Goal: Task Accomplishment & Management: Use online tool/utility

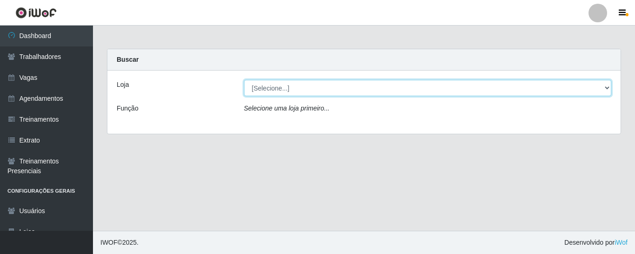
click at [604, 87] on select "[Selecione...] [GEOGRAPHIC_DATA] - Shopping [GEOGRAPHIC_DATA]" at bounding box center [428, 88] width 368 height 16
select select "424"
click at [244, 80] on select "[Selecione...] [GEOGRAPHIC_DATA] - Shopping [GEOGRAPHIC_DATA]" at bounding box center [428, 88] width 368 height 16
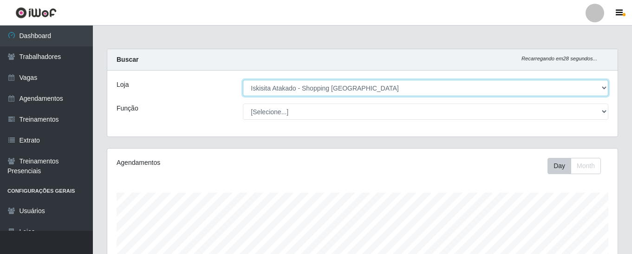
scroll to position [193, 511]
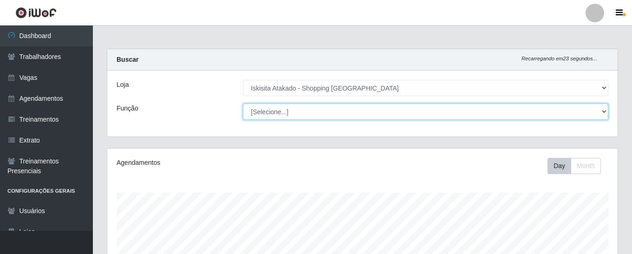
click at [603, 112] on select "[Selecione...] Auxiliar de Estacionamento Auxiliar de Estacionamento + Auxiliar…" at bounding box center [426, 112] width 366 height 16
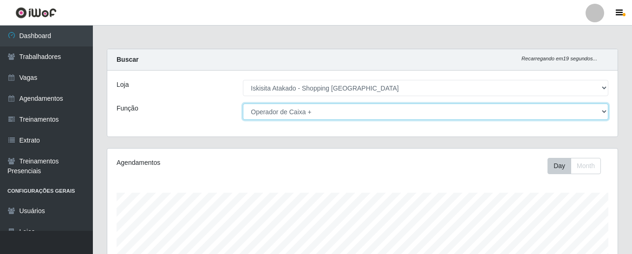
click at [243, 104] on select "[Selecione...] Auxiliar de Estacionamento Auxiliar de Estacionamento + Auxiliar…" at bounding box center [426, 112] width 366 height 16
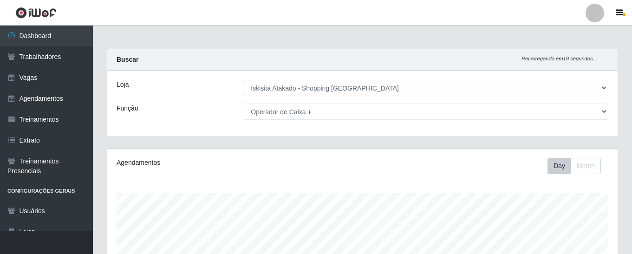
click at [325, 47] on main "Carregando... Buscar Recarregando em 19 segundos... Loja [Selecione...] Iskisit…" at bounding box center [362, 227] width 539 height 403
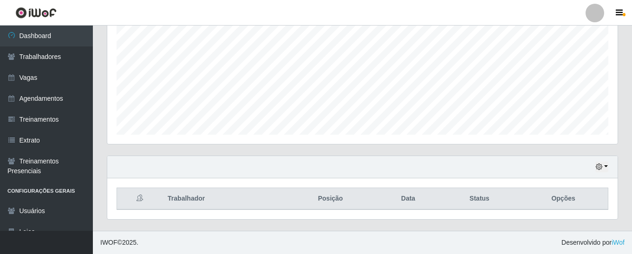
scroll to position [0, 0]
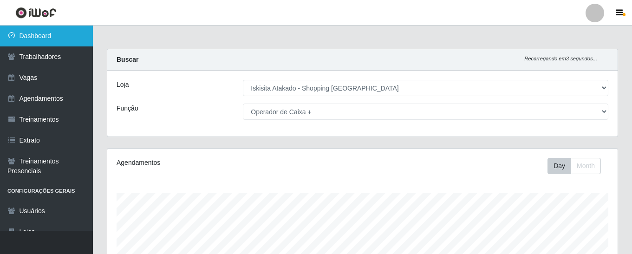
click at [25, 34] on link "Dashboard" at bounding box center [46, 36] width 93 height 21
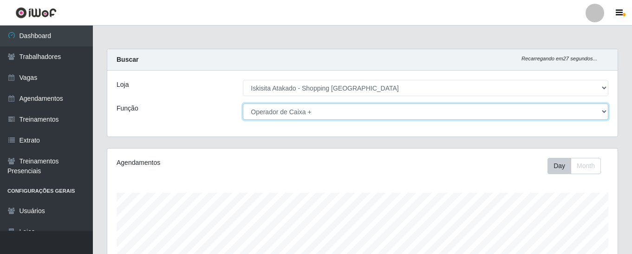
click at [606, 109] on select "[Selecione...] Auxiliar de Estacionamento Auxiliar de Estacionamento + Auxiliar…" at bounding box center [426, 112] width 366 height 16
click at [243, 104] on select "[Selecione...] Auxiliar de Estacionamento Auxiliar de Estacionamento + Auxiliar…" at bounding box center [426, 112] width 366 height 16
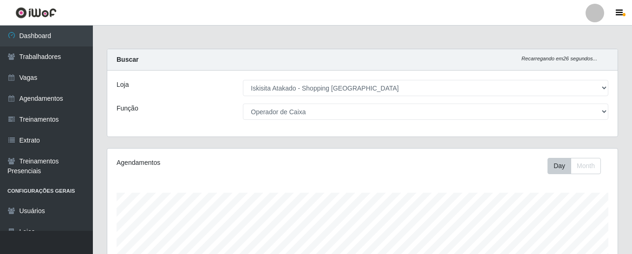
click at [364, 37] on main "Carregando... Buscar Recarregando em 26 segundos... Loja [Selecione...] Iskisit…" at bounding box center [362, 227] width 539 height 403
click at [415, 149] on div "Agendamentos Day Month" at bounding box center [362, 245] width 511 height 193
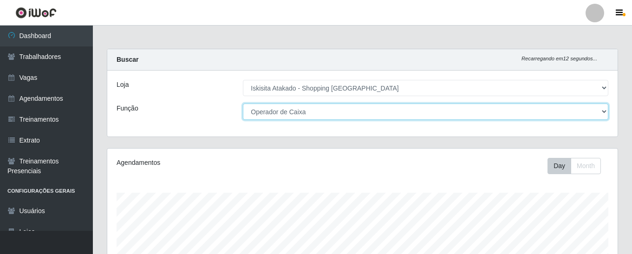
click at [601, 110] on select "[Selecione...] Auxiliar de Estacionamento Auxiliar de Estacionamento + Auxiliar…" at bounding box center [426, 112] width 366 height 16
select select "72"
click at [243, 104] on select "[Selecione...] Auxiliar de Estacionamento Auxiliar de Estacionamento + Auxiliar…" at bounding box center [426, 112] width 366 height 16
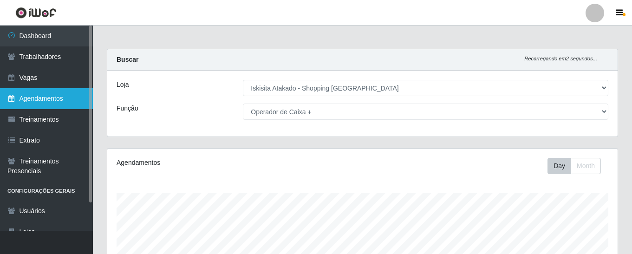
click at [41, 97] on link "Agendamentos" at bounding box center [46, 98] width 93 height 21
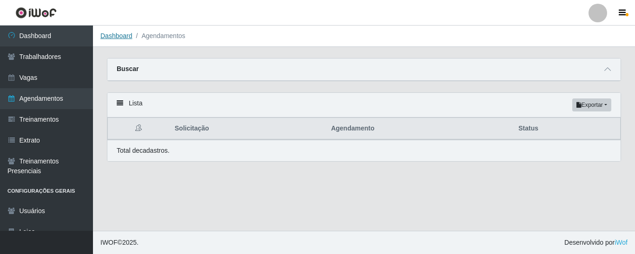
click at [119, 35] on link "Dashboard" at bounding box center [116, 35] width 32 height 7
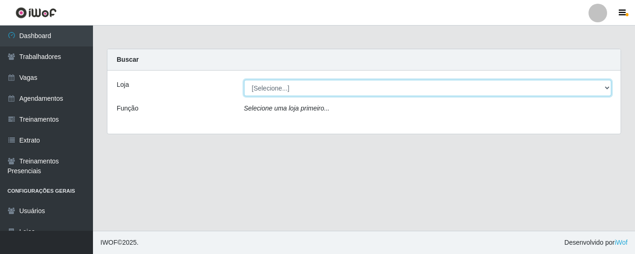
click at [608, 86] on select "[Selecione...] [GEOGRAPHIC_DATA] - Shopping [GEOGRAPHIC_DATA]" at bounding box center [428, 88] width 368 height 16
select select "424"
click at [244, 80] on select "[Selecione...] [GEOGRAPHIC_DATA] - Shopping [GEOGRAPHIC_DATA]" at bounding box center [428, 88] width 368 height 16
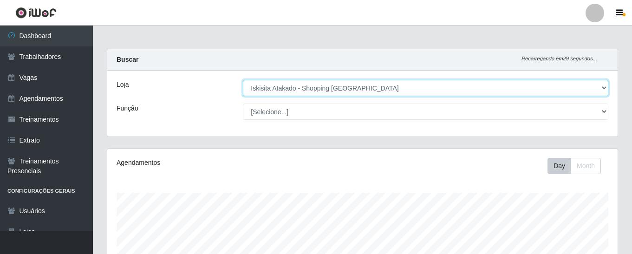
scroll to position [193, 511]
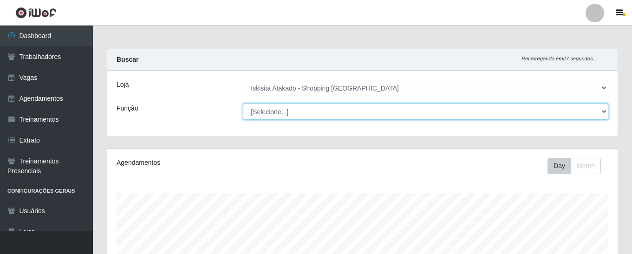
click at [607, 107] on select "[Selecione...] Auxiliar de Estacionamento Auxiliar de Estacionamento + Auxiliar…" at bounding box center [426, 112] width 366 height 16
click at [243, 104] on select "[Selecione...] Auxiliar de Estacionamento Auxiliar de Estacionamento + Auxiliar…" at bounding box center [426, 112] width 366 height 16
click at [605, 110] on select "[Selecione...] Auxiliar de Estacionamento Auxiliar de Estacionamento + Auxiliar…" at bounding box center [426, 112] width 366 height 16
select select "22"
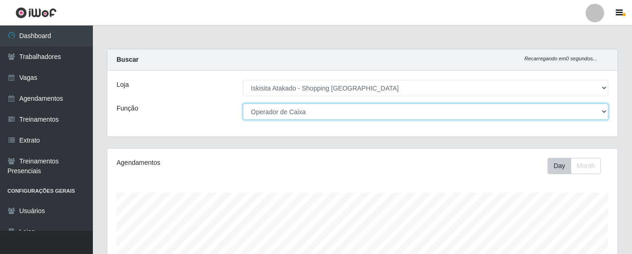
click at [243, 104] on select "[Selecione...] Auxiliar de Estacionamento Auxiliar de Estacionamento + Auxiliar…" at bounding box center [426, 112] width 366 height 16
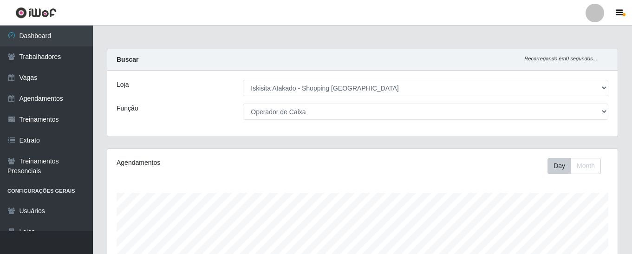
click at [351, 39] on main "Carregando... Buscar Recarregando em 0 segundos... Loja [Selecione...] Iskisita…" at bounding box center [362, 227] width 539 height 403
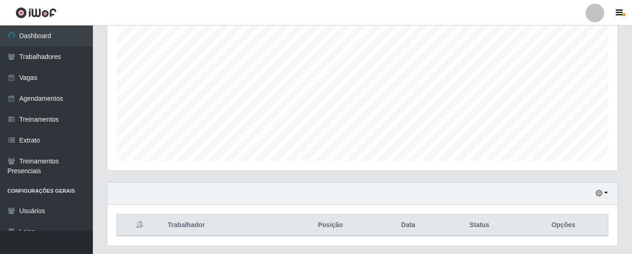
scroll to position [197, 0]
